Goal: Task Accomplishment & Management: Manage account settings

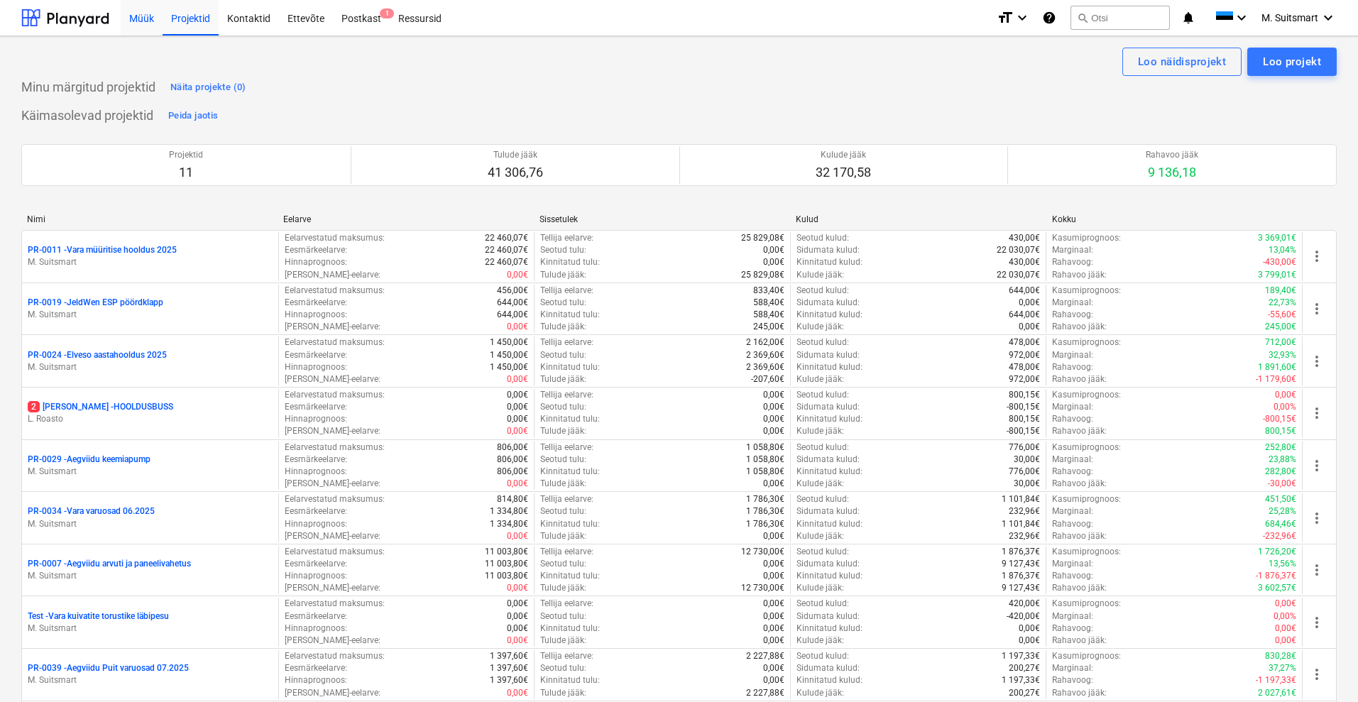
click at [153, 11] on div "Müük" at bounding box center [142, 17] width 42 height 36
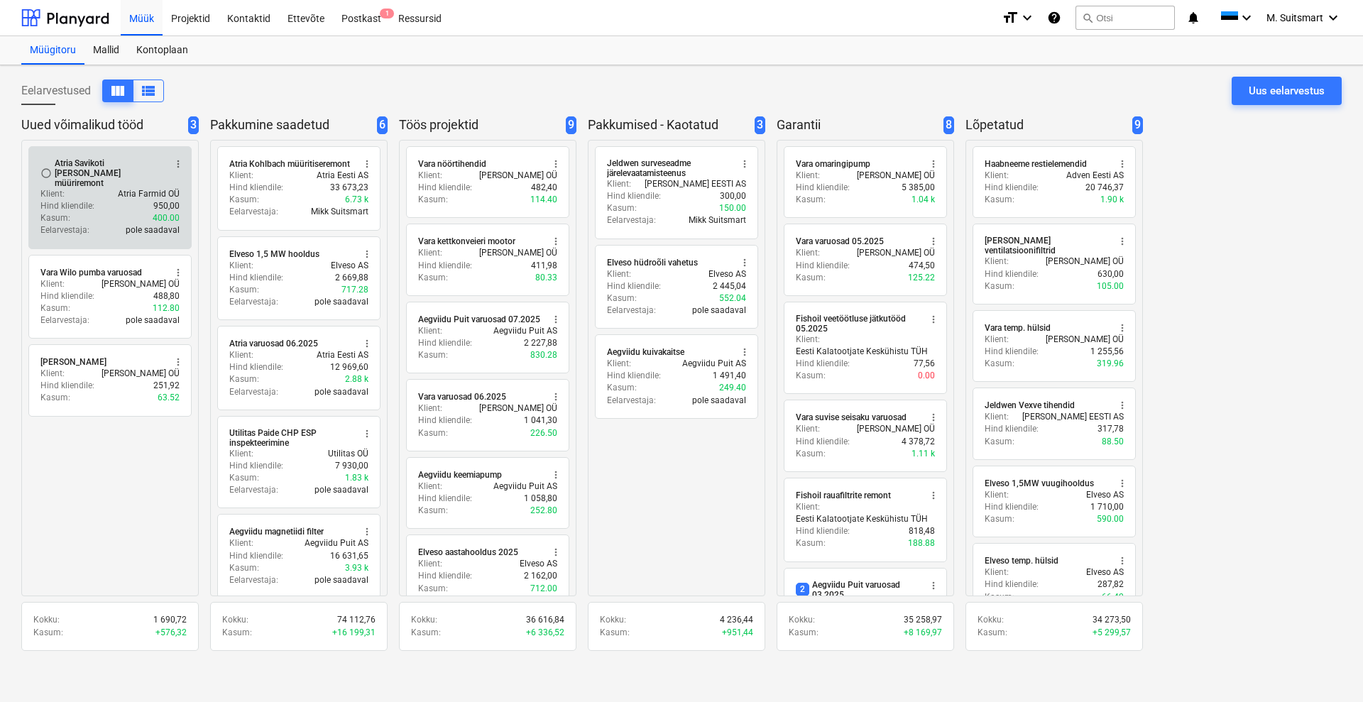
click at [132, 174] on div "Atria Savikoti [PERSON_NAME] müüriremont" at bounding box center [109, 173] width 109 height 30
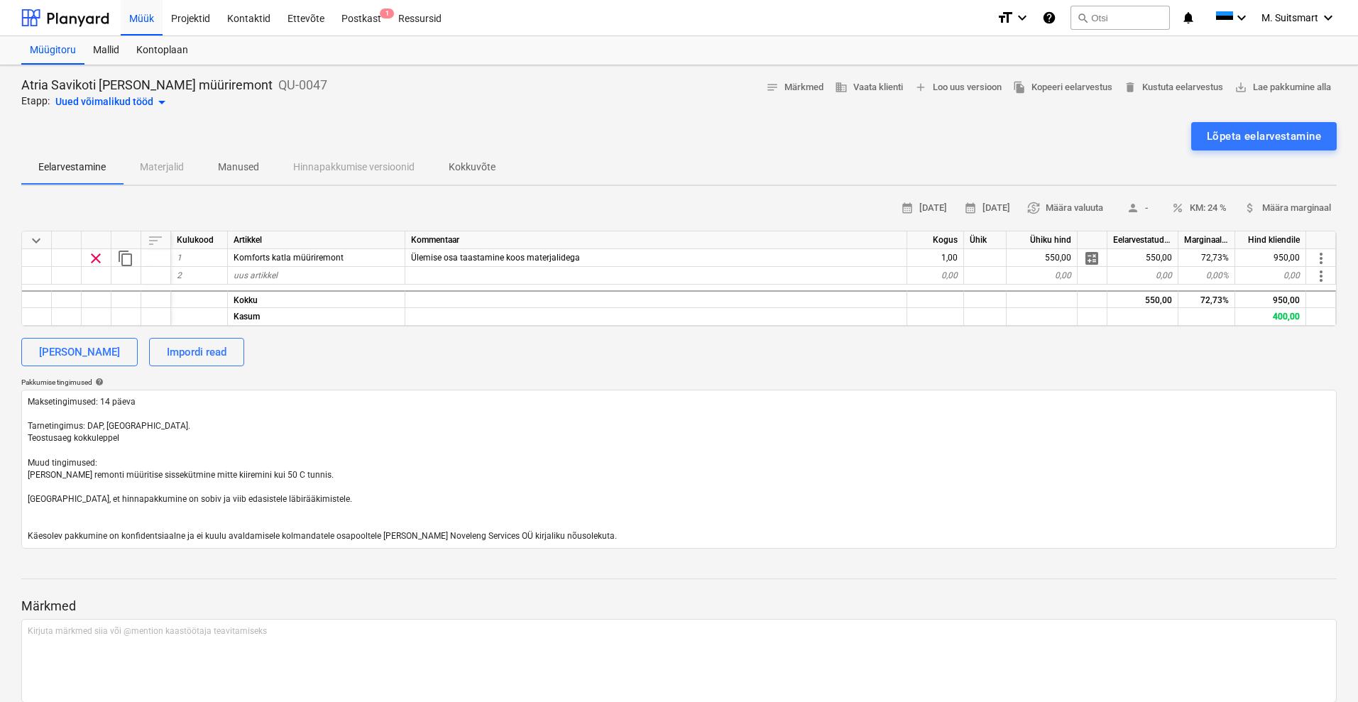
click at [96, 104] on div "Uued võimalikud tööd arrow_drop_down" at bounding box center [112, 102] width 115 height 17
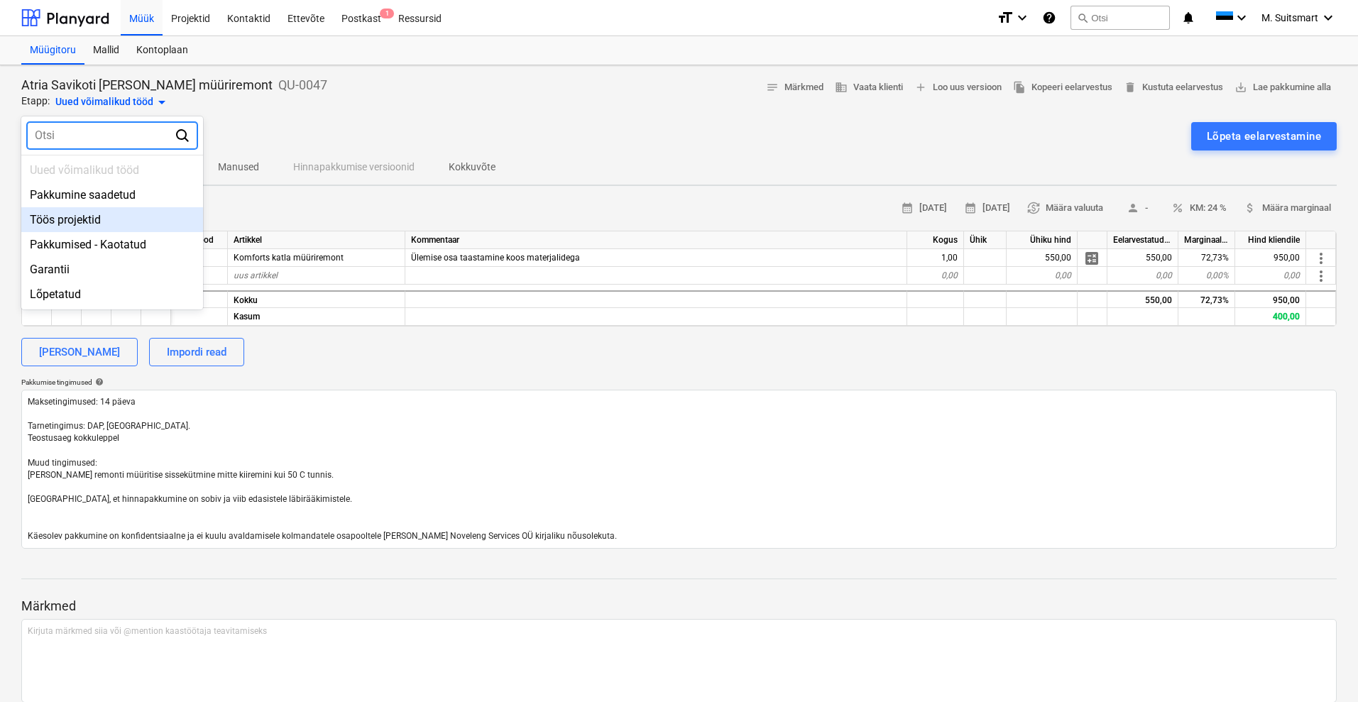
click at [80, 222] on div "Töös projektid" at bounding box center [112, 219] width 182 height 25
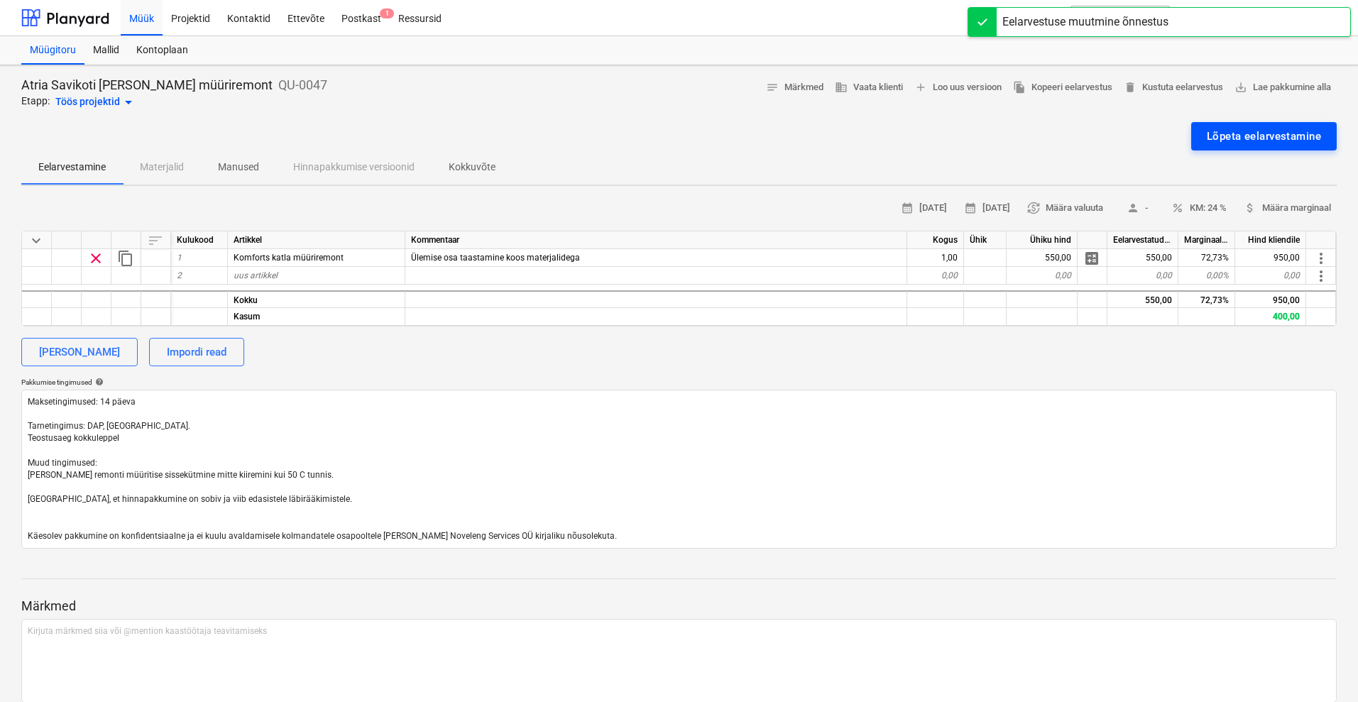
click at [1221, 129] on div "Lõpeta eelarvestamine" at bounding box center [1264, 136] width 114 height 18
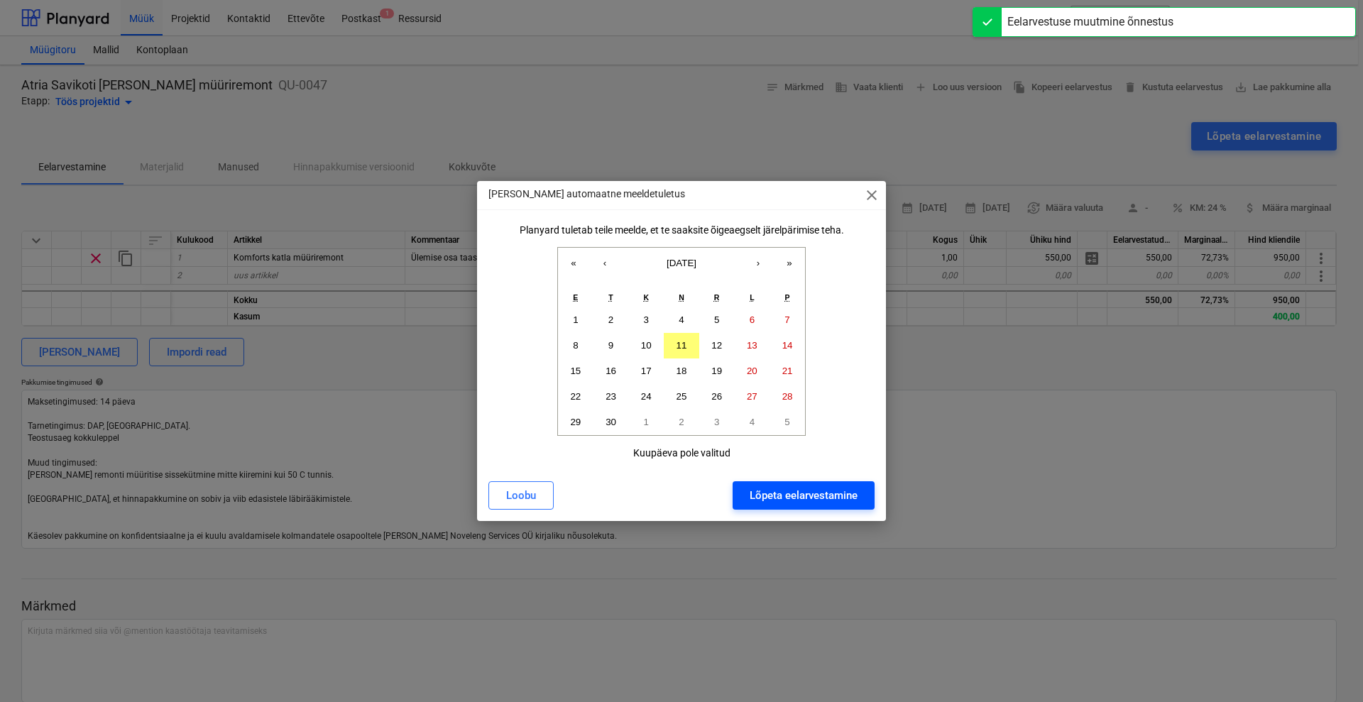
click at [800, 501] on div "Lõpeta eelarvestamine" at bounding box center [804, 495] width 108 height 18
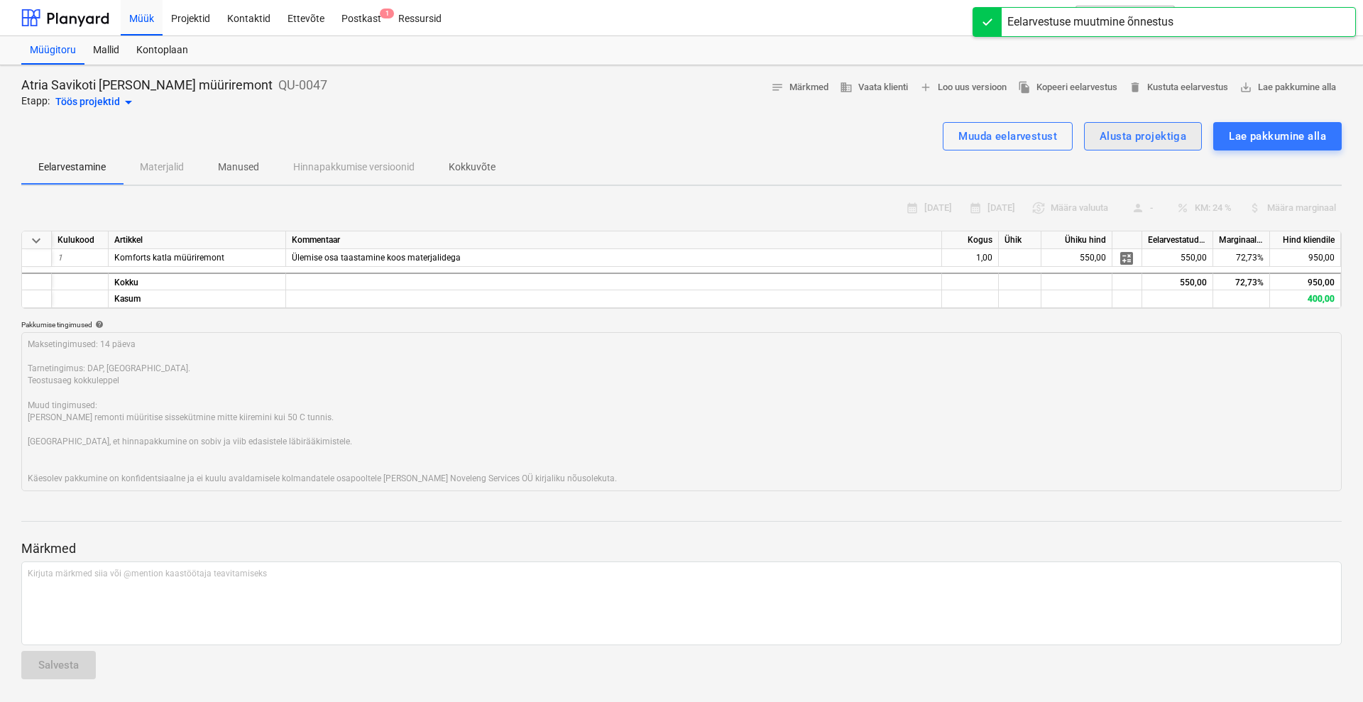
click at [1117, 138] on div "Alusta projektiga" at bounding box center [1143, 136] width 87 height 18
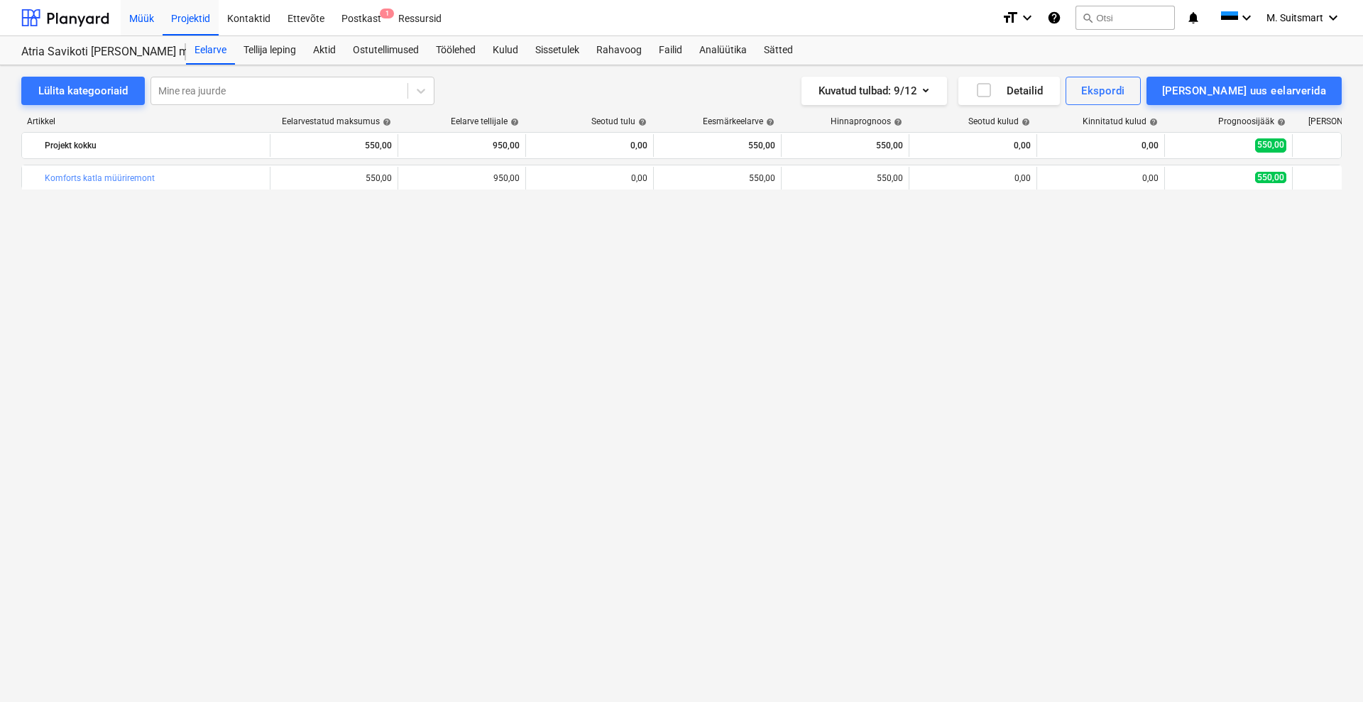
click at [154, 21] on div "Müük" at bounding box center [142, 17] width 42 height 36
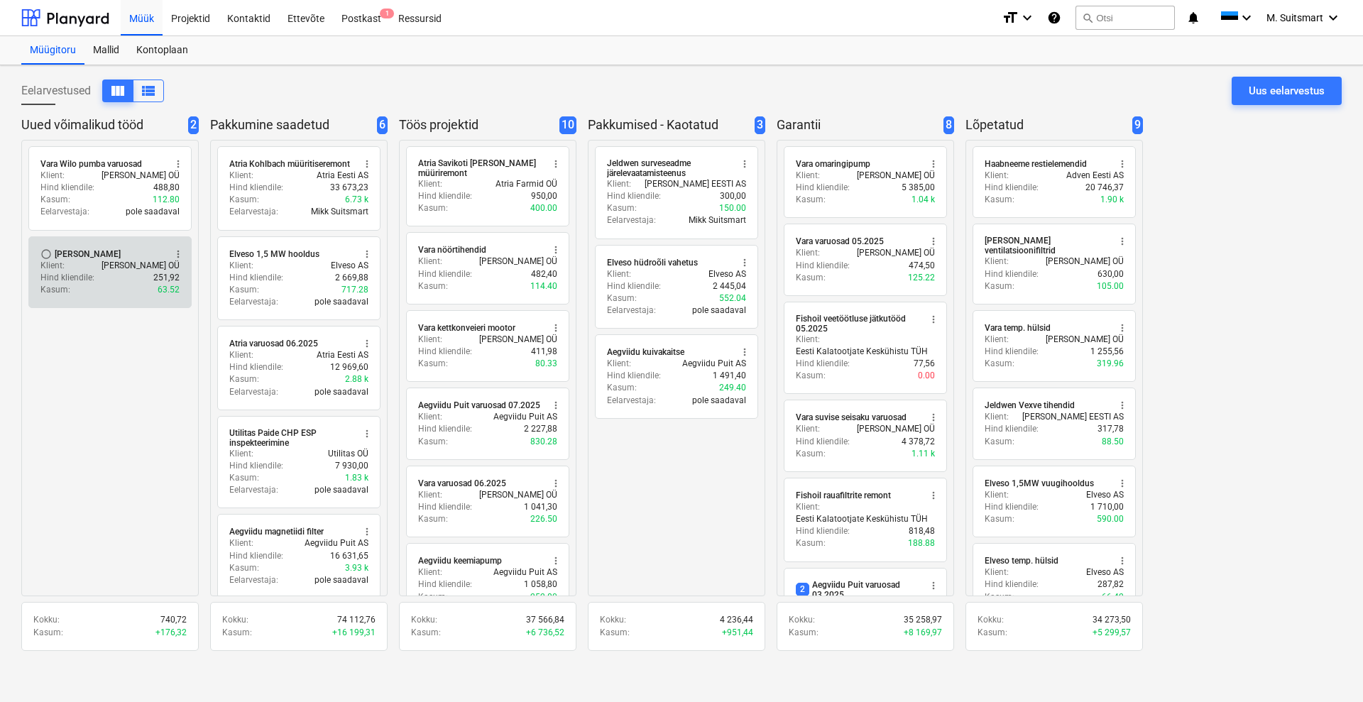
click at [93, 272] on p "Hind kliendile :" at bounding box center [67, 278] width 54 height 12
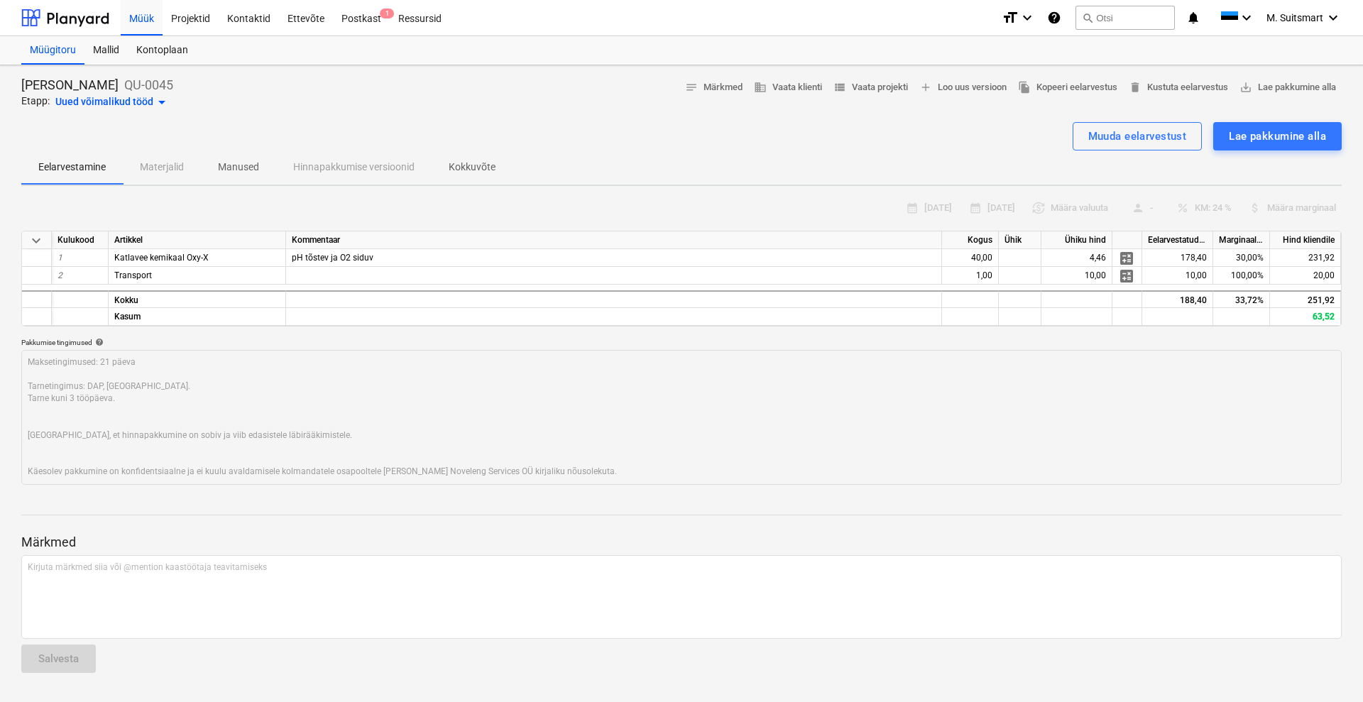
click at [108, 100] on div "Uued võimalikud tööd arrow_drop_down" at bounding box center [112, 102] width 115 height 17
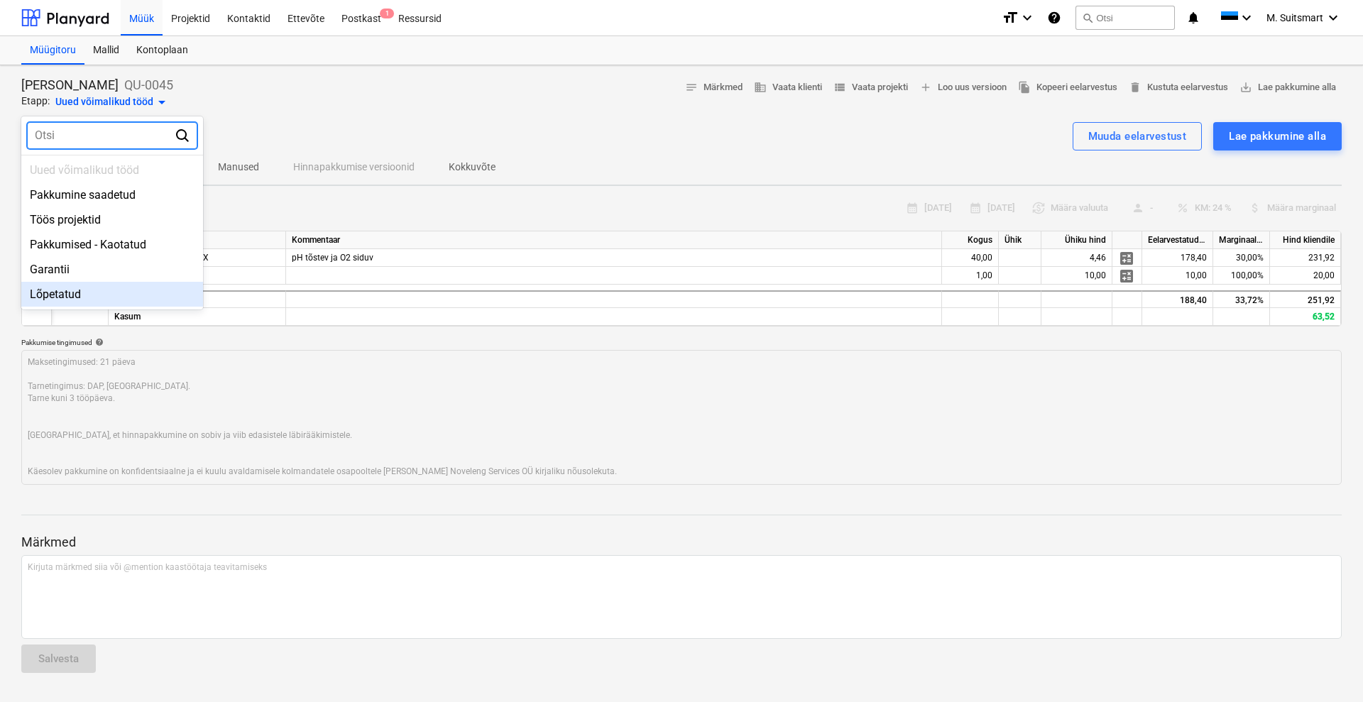
click at [87, 288] on div "Lõpetatud" at bounding box center [112, 294] width 182 height 25
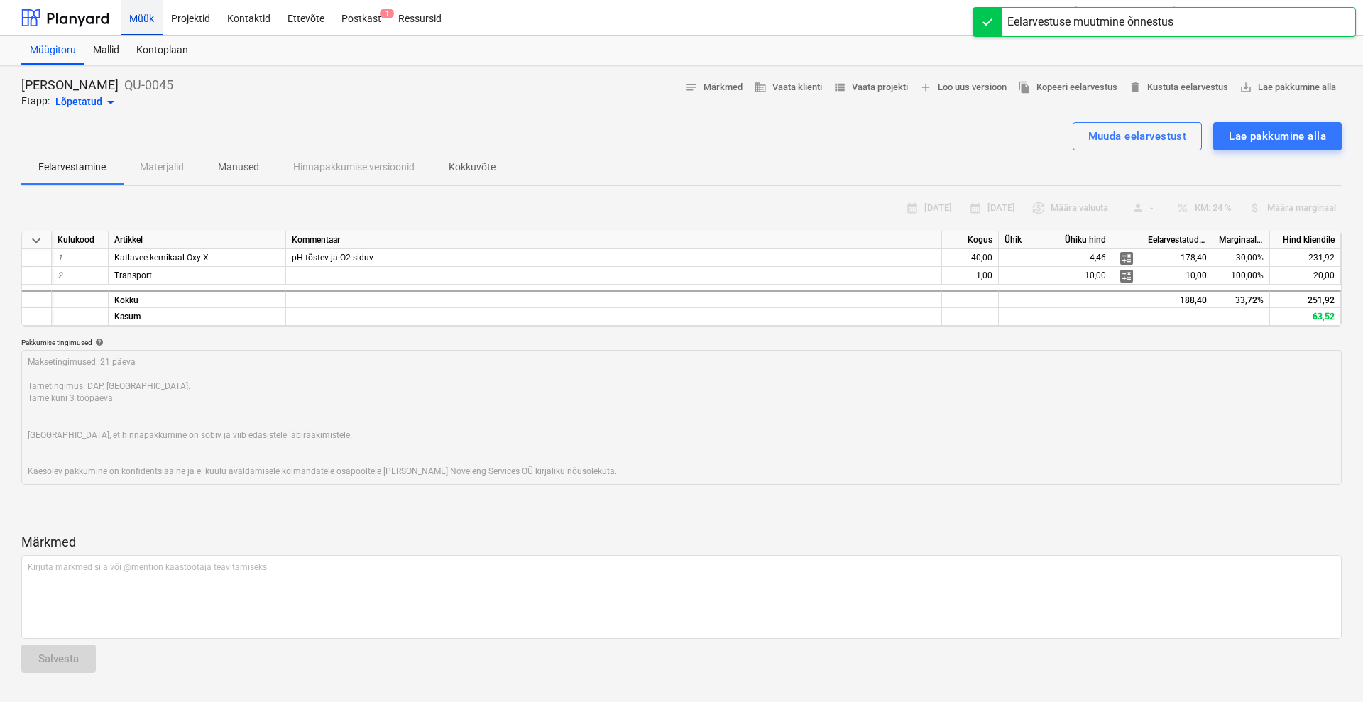
click at [141, 22] on div "Müük" at bounding box center [142, 17] width 42 height 36
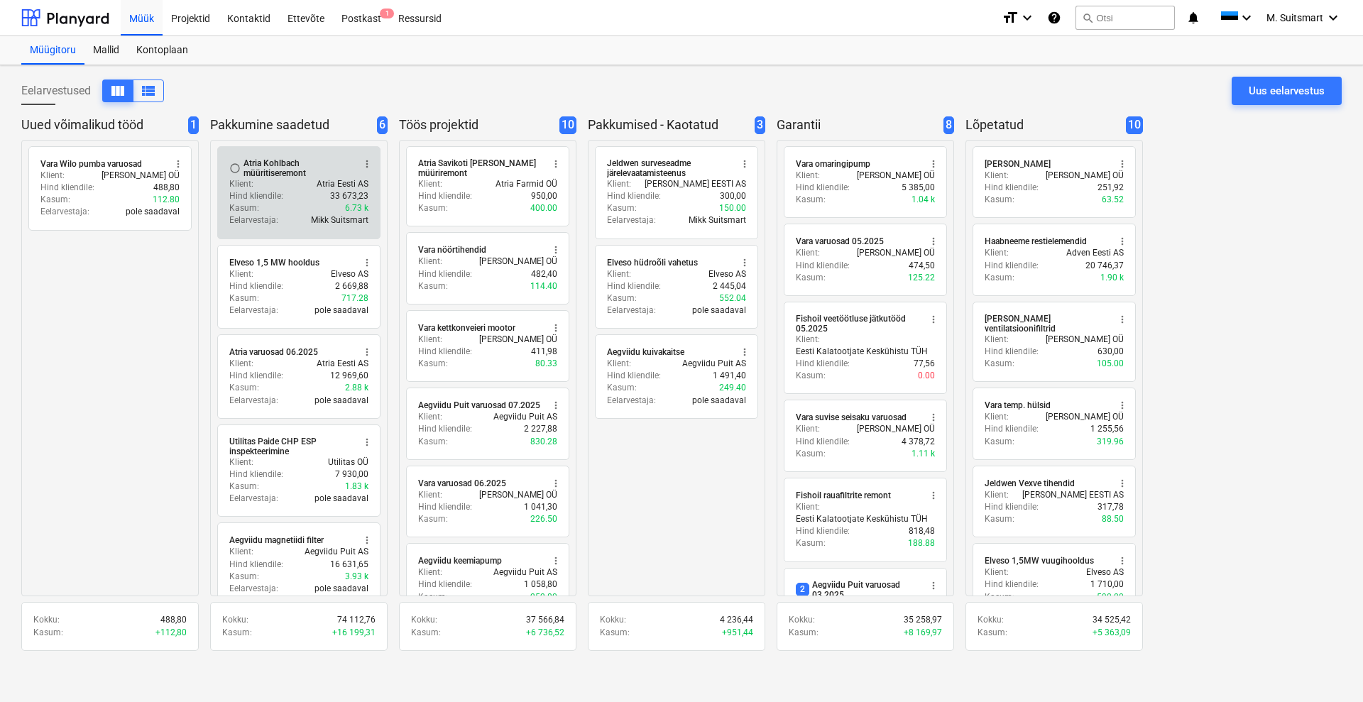
scroll to position [89, 0]
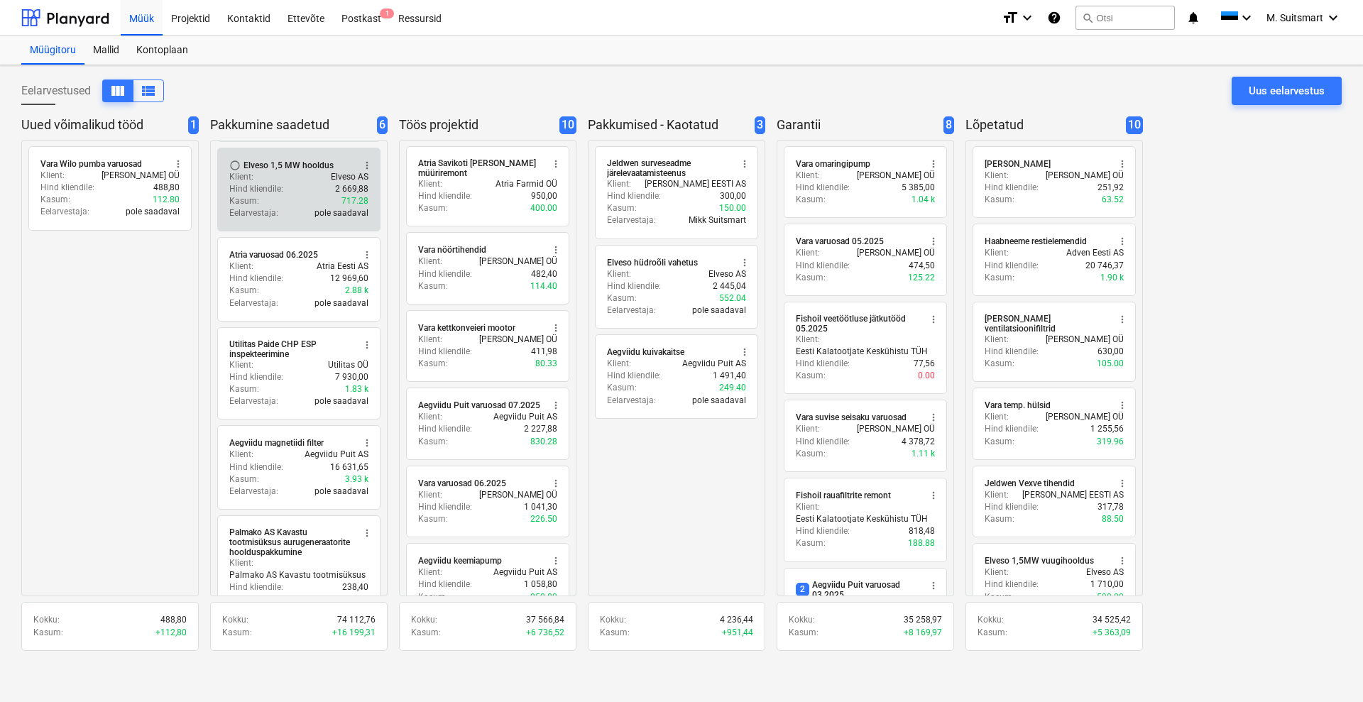
click at [288, 178] on div "Klient : Elveso AS" at bounding box center [298, 177] width 139 height 12
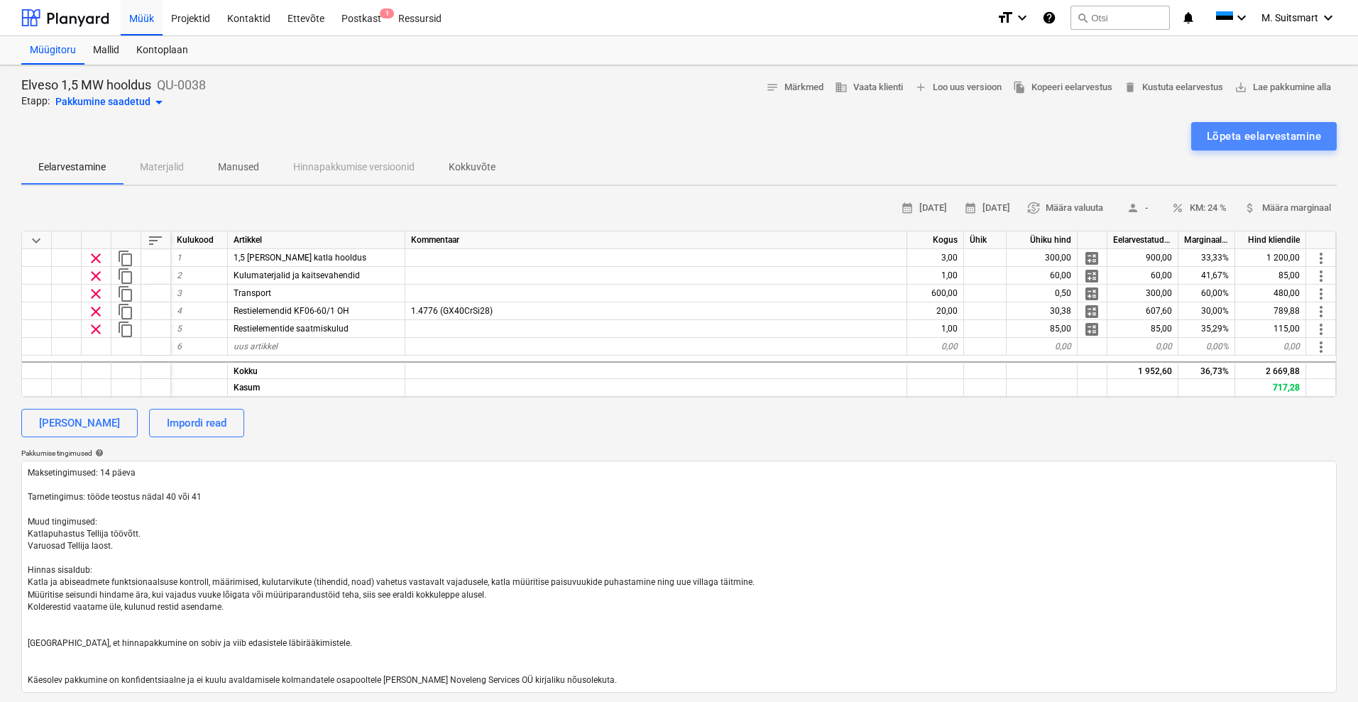
click at [1230, 135] on div "Lõpeta eelarvestamine" at bounding box center [1264, 136] width 114 height 18
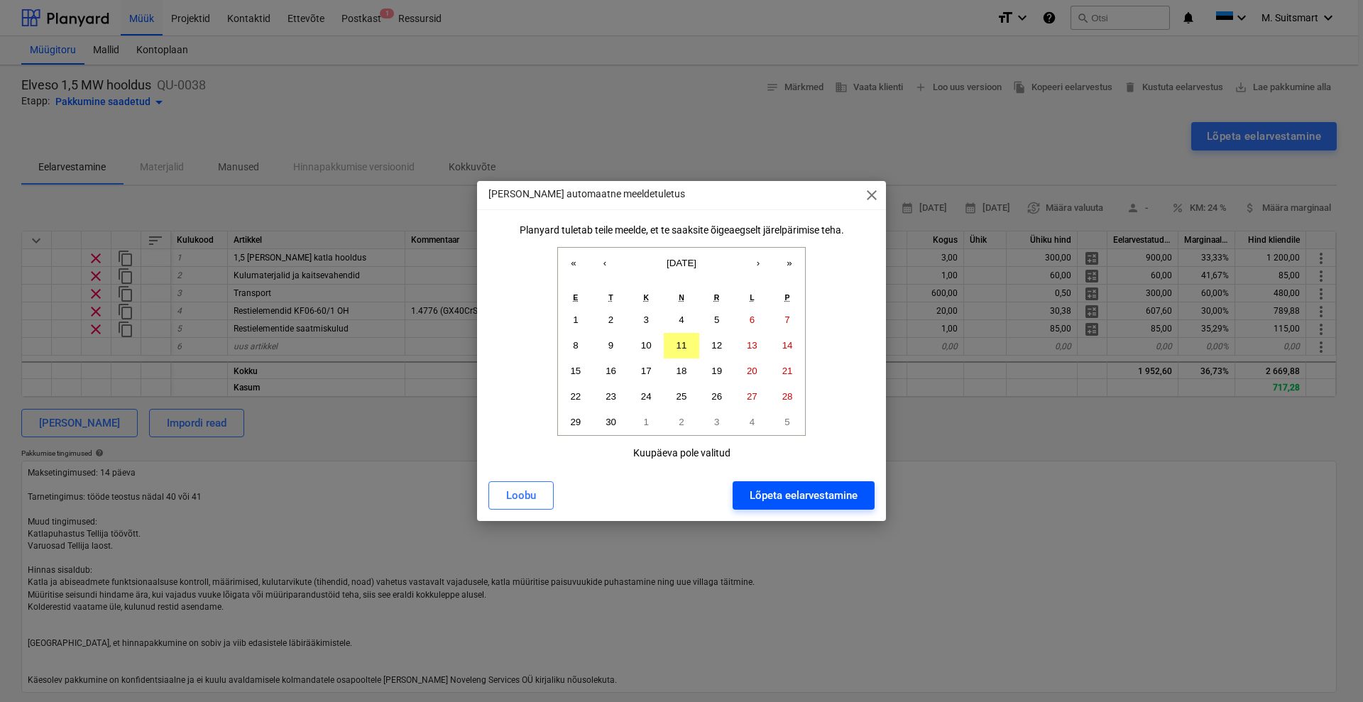
click at [765, 498] on div "Lõpeta eelarvestamine" at bounding box center [804, 495] width 108 height 18
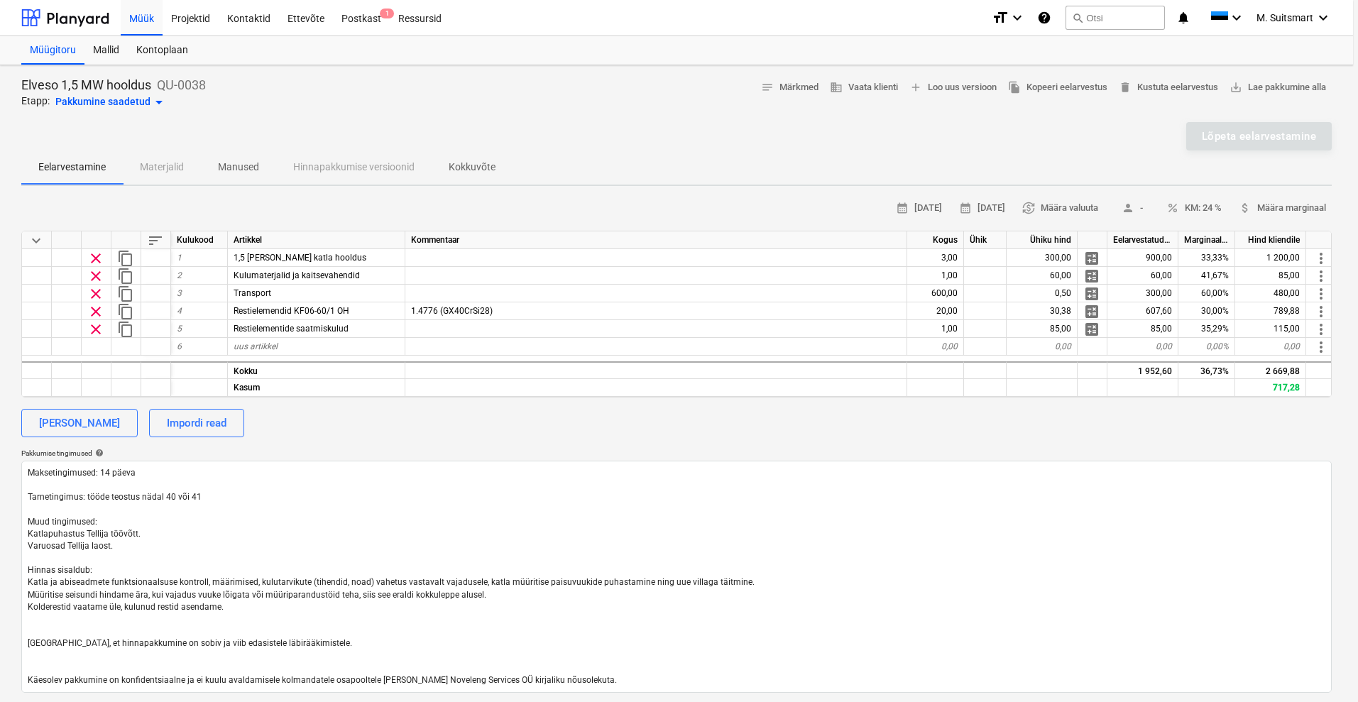
type textarea "x"
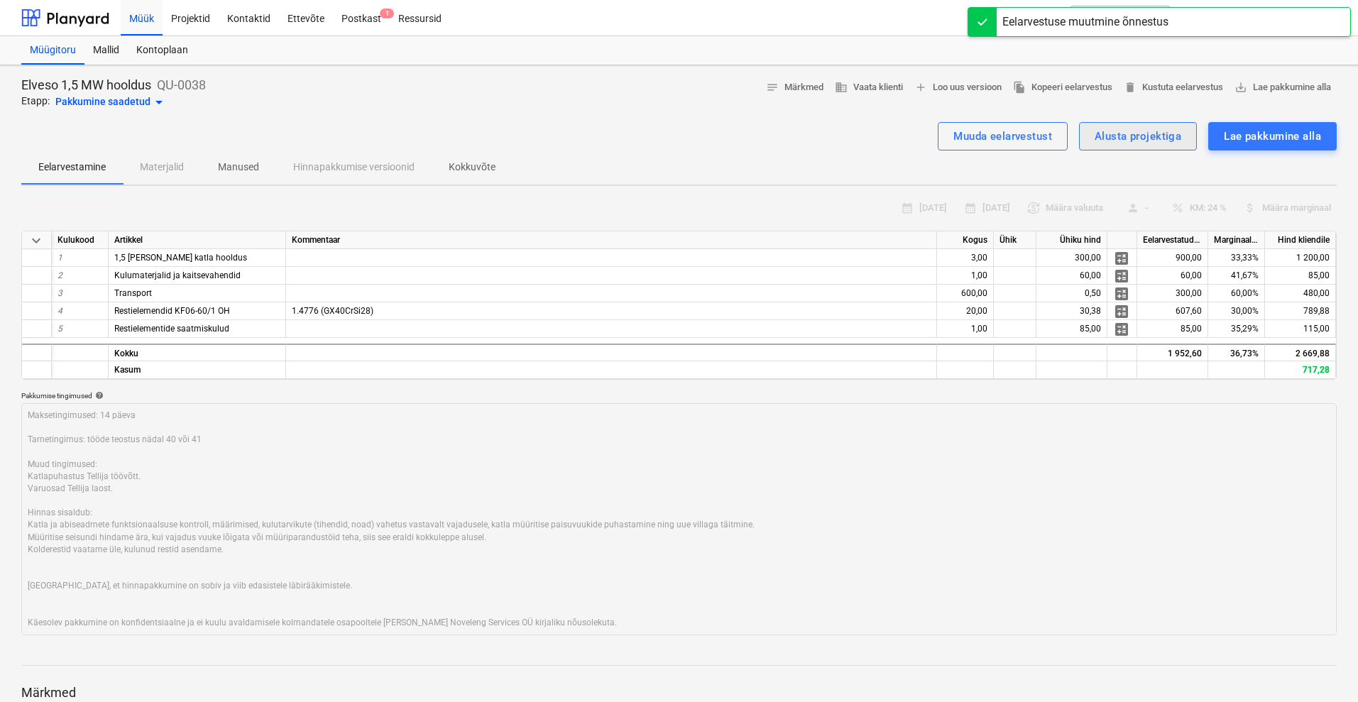
click at [1143, 136] on div "Alusta projektiga" at bounding box center [1138, 136] width 87 height 18
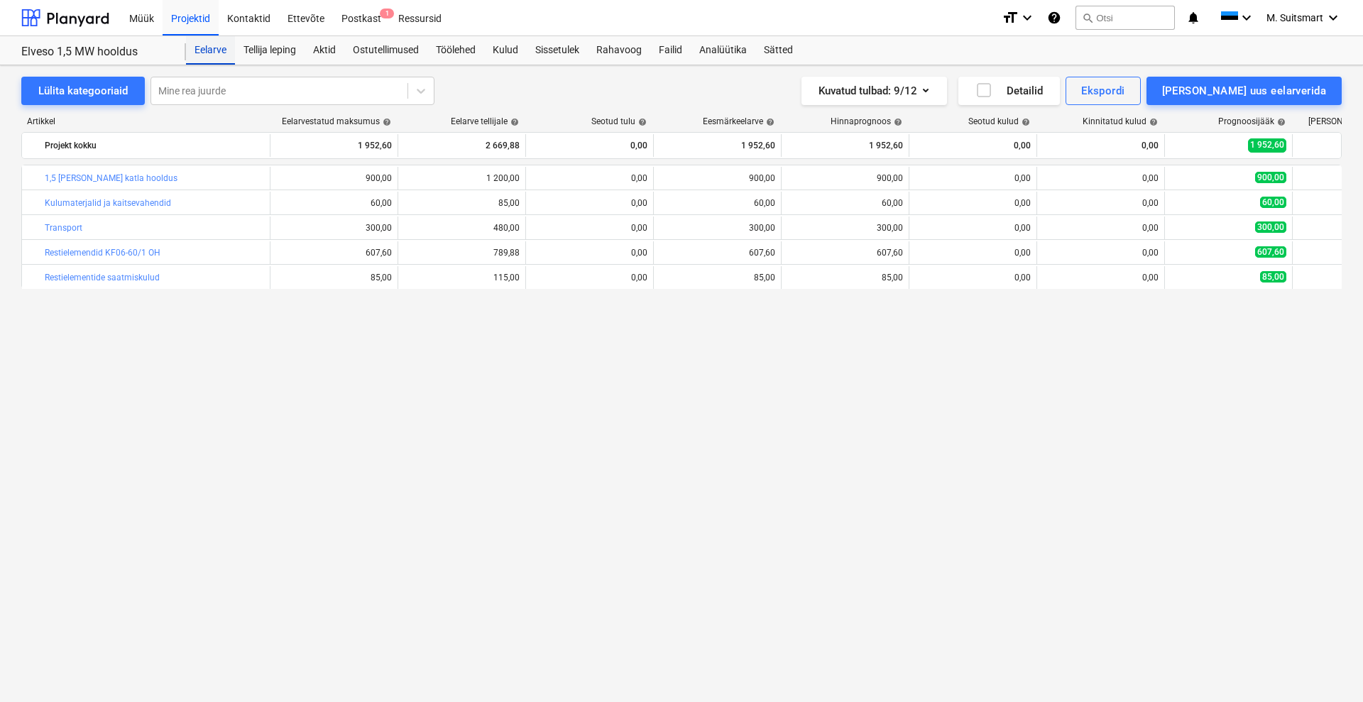
click at [209, 48] on div "Eelarve" at bounding box center [210, 50] width 49 height 28
click at [136, 19] on div "Müük" at bounding box center [142, 17] width 42 height 36
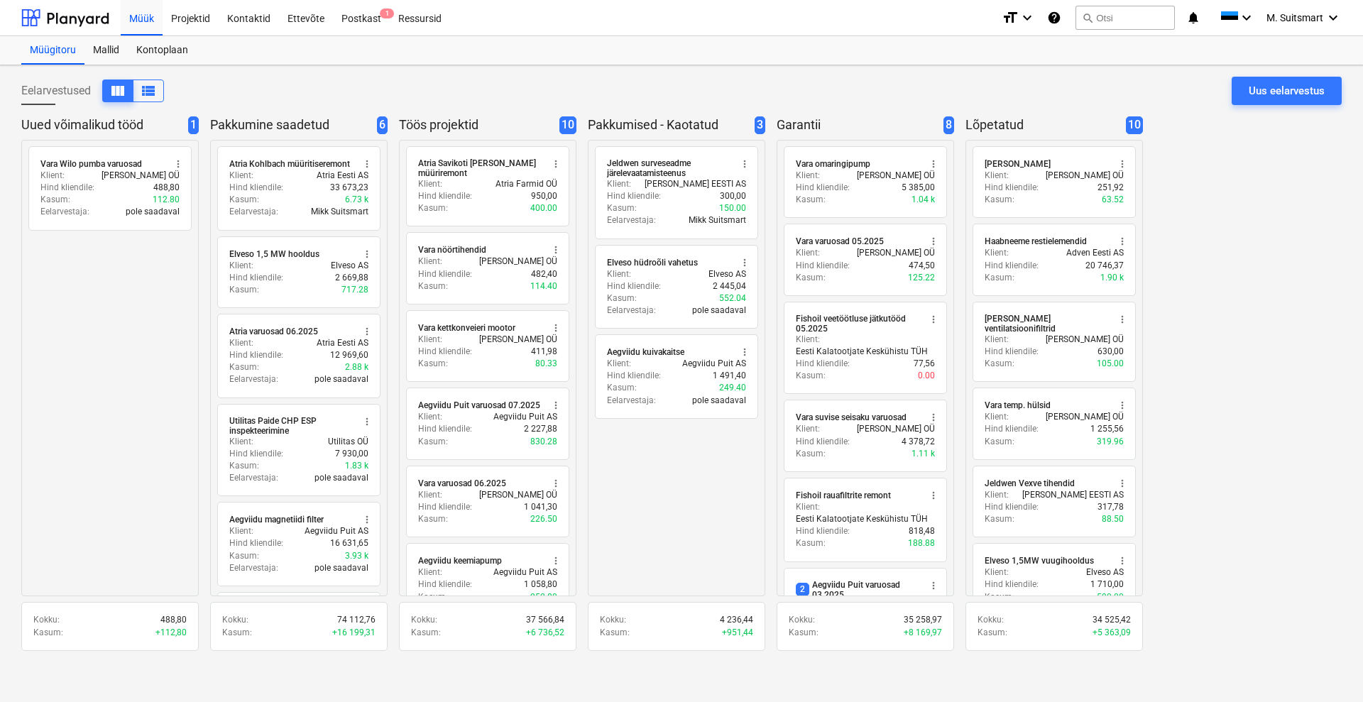
click at [1280, 18] on div "Projekt on loodud" at bounding box center [1164, 15] width 383 height 30
click at [1311, 15] on div "Projekt on loodud" at bounding box center [1164, 15] width 383 height 30
click at [1309, 13] on div "Projekt on loodud" at bounding box center [1164, 15] width 383 height 30
click at [1307, 10] on div "Projekt on loodud" at bounding box center [1164, 15] width 383 height 30
click at [1297, 12] on div "Projekt on loodud" at bounding box center [1164, 15] width 383 height 30
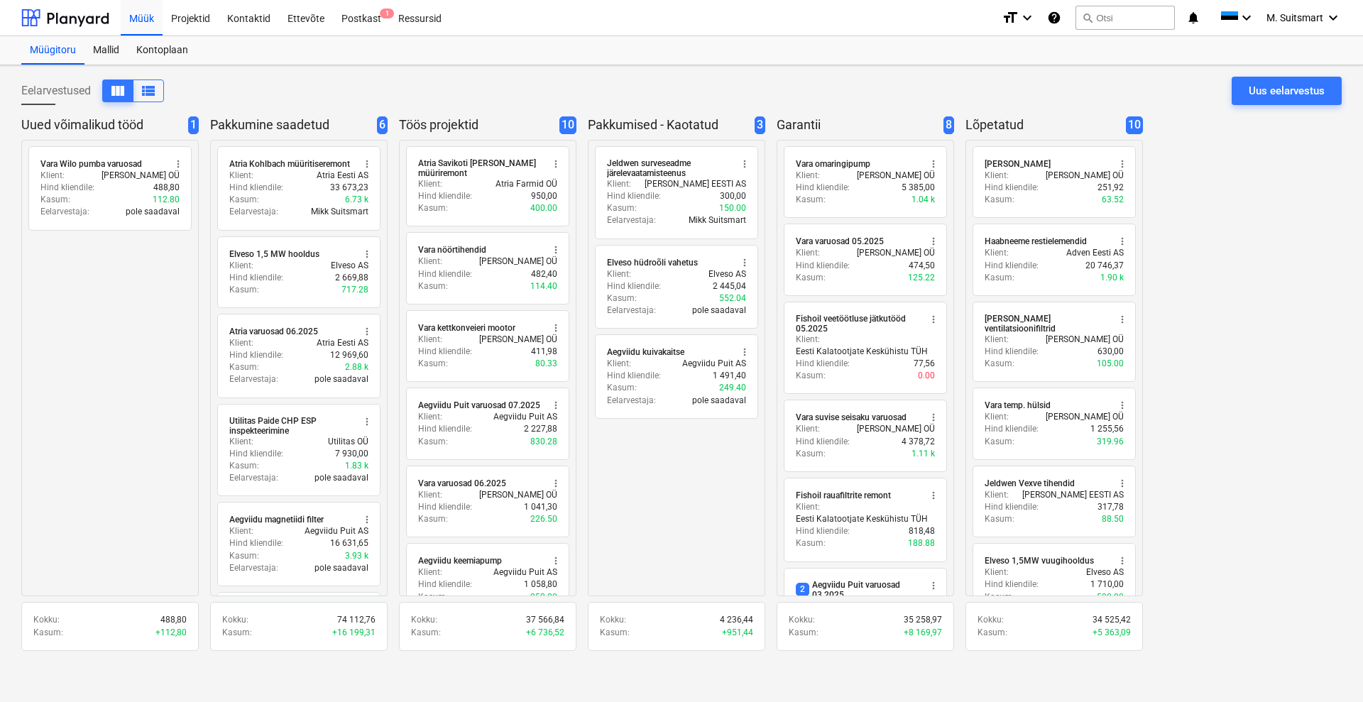
click at [1280, 16] on div "Projekt on loodud" at bounding box center [1164, 15] width 383 height 30
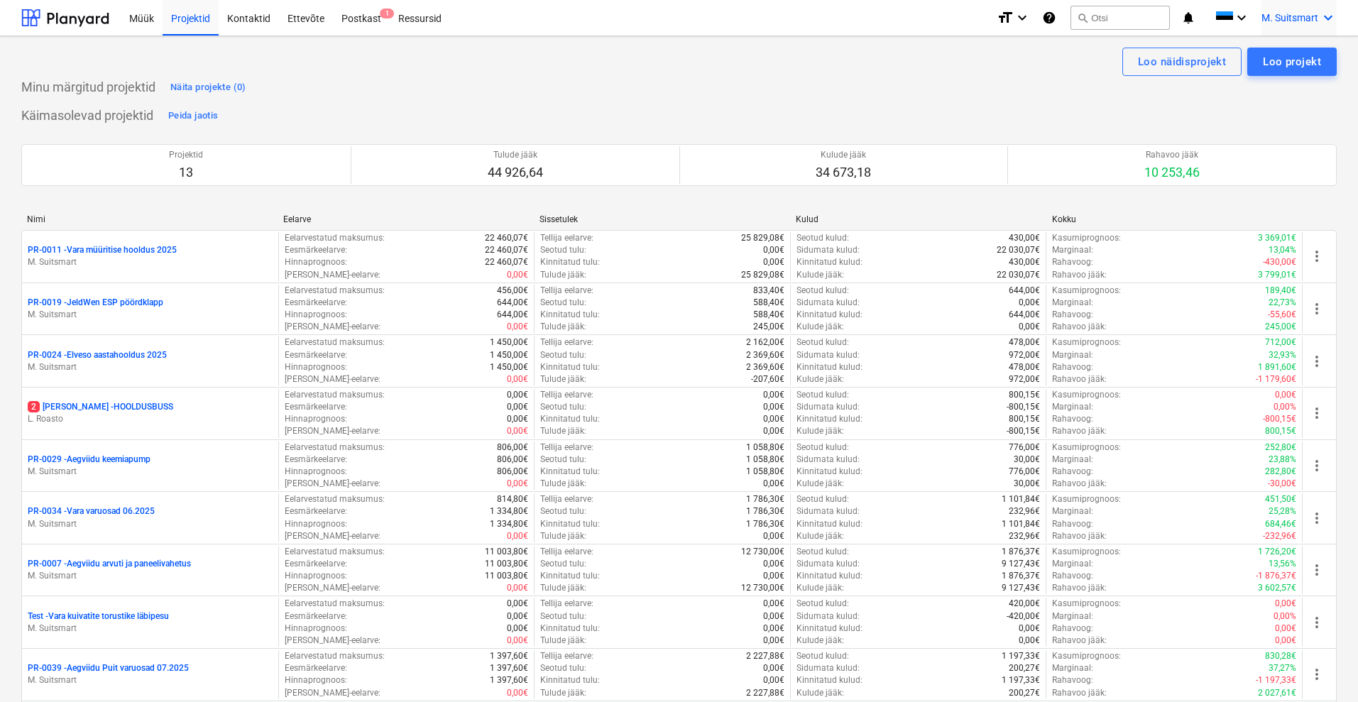
click at [1303, 19] on span "M. Suitsmart" at bounding box center [1290, 17] width 57 height 11
click at [1281, 61] on div "MS Novel Engineering OÜ" at bounding box center [1268, 60] width 121 height 20
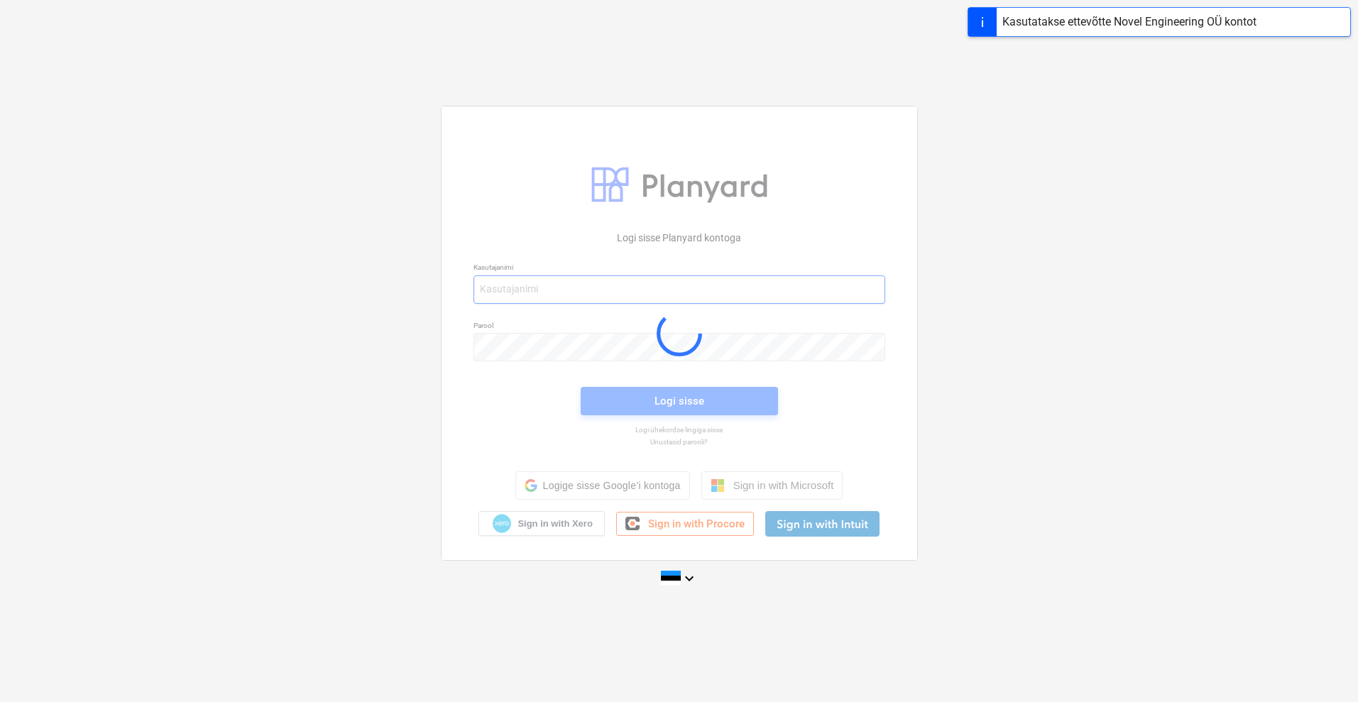
type input "mikk+services@noveleng.eu"
